Goal: Transaction & Acquisition: Purchase product/service

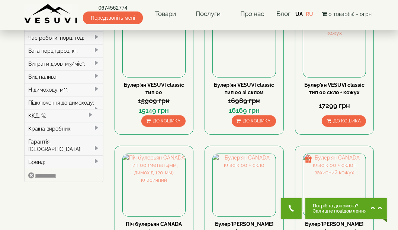
scroll to position [235, 0]
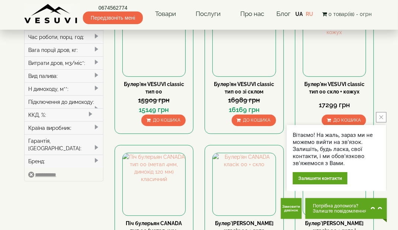
click at [380, 119] on icon "close button" at bounding box center [381, 118] width 4 height 4
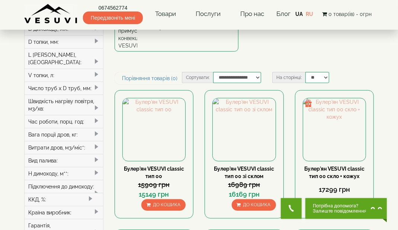
scroll to position [0, 0]
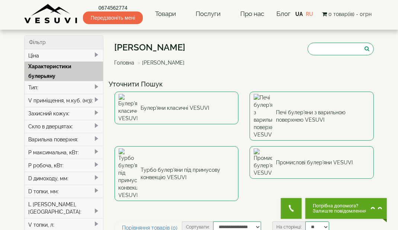
click at [130, 64] on link "Головна" at bounding box center [124, 63] width 20 height 6
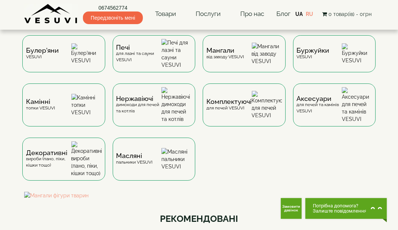
click at [326, 51] on span "Буржуйки" at bounding box center [313, 51] width 33 height 6
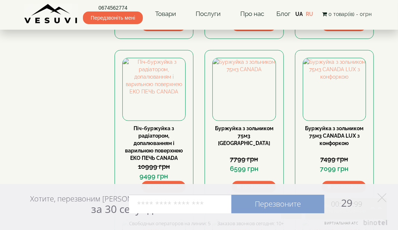
scroll to position [355, 0]
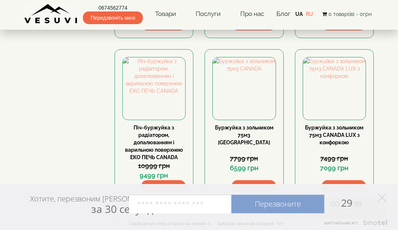
click at [337, 127] on link "Буржуйка з зольником 75м3 CANADA LUX з конфоркою" at bounding box center [334, 135] width 58 height 21
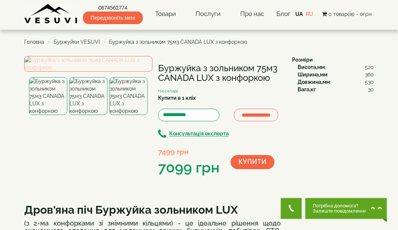
click at [90, 72] on img at bounding box center [88, 64] width 128 height 16
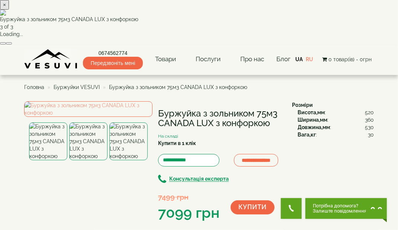
click at [9, 10] on button "×" at bounding box center [4, 5] width 9 height 10
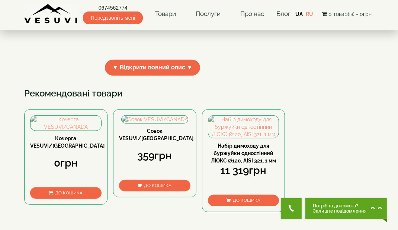
scroll to position [294, 0]
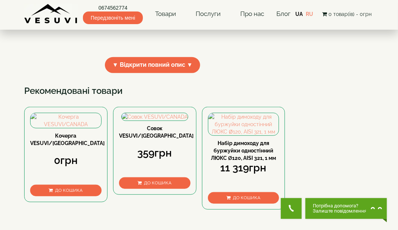
click at [358, 208] on div "Кочерга VESUVI/CANADA 0грн До кошика Совок VESUVI/CANADA 359грн До кошика Набір…" at bounding box center [198, 164] width 349 height 114
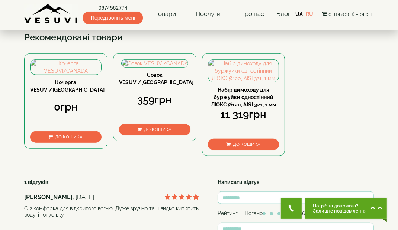
scroll to position [356, 0]
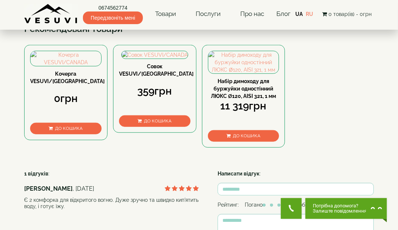
click at [235, 99] on link "Набір димоходу для буржуйки одностінний ЛЮКС Ø120, AISI 321, 1 мм" at bounding box center [243, 88] width 65 height 21
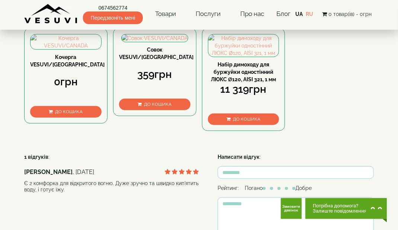
scroll to position [387, 0]
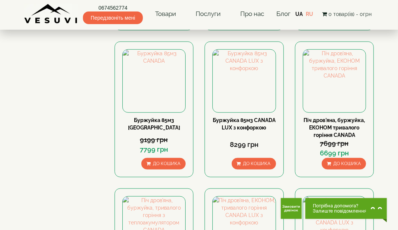
scroll to position [531, 0]
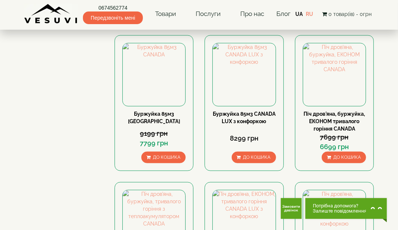
click at [334, 121] on link "Піч дров'яна, буржуйка, ЕКОНОМ тривалого горіння CANADA" at bounding box center [333, 121] width 61 height 21
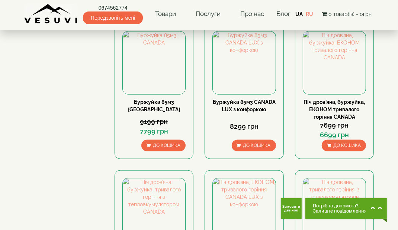
scroll to position [556, 0]
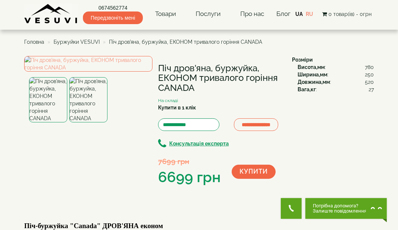
click at [91, 123] on img at bounding box center [88, 99] width 38 height 45
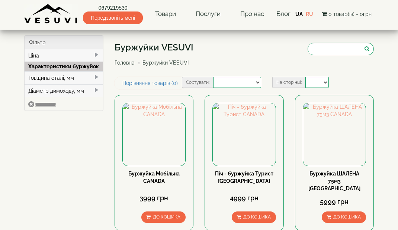
select select
